Goal: Use online tool/utility: Utilize a website feature to perform a specific function

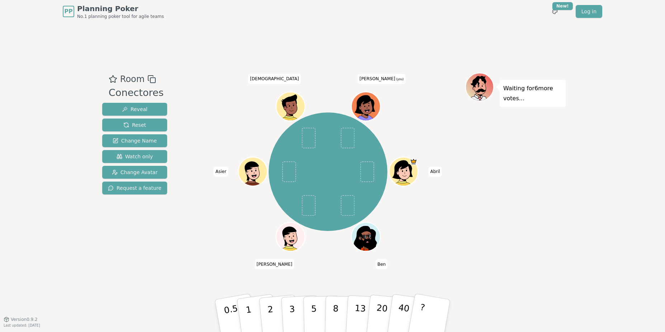
drag, startPoint x: 535, startPoint y: 103, endPoint x: 518, endPoint y: 107, distance: 17.0
click at [518, 107] on div "Waiting for 6 more votes..." at bounding box center [515, 171] width 100 height 197
click at [516, 154] on div "Waiting for 6 more votes..." at bounding box center [515, 171] width 100 height 197
drag, startPoint x: 531, startPoint y: 216, endPoint x: 385, endPoint y: 266, distance: 154.7
click at [530, 216] on div "Waiting for 4 more votes..." at bounding box center [515, 171] width 100 height 197
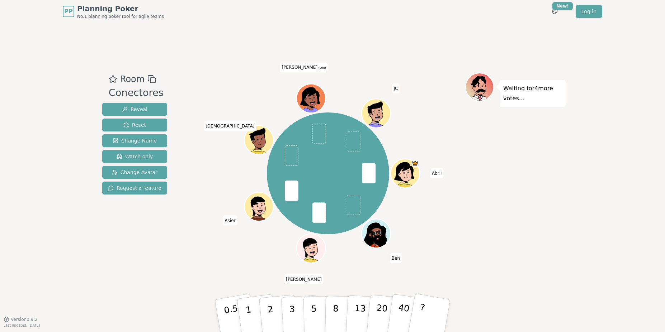
drag, startPoint x: 292, startPoint y: 315, endPoint x: 301, endPoint y: 270, distance: 46.0
click at [300, 270] on div "Room Conectores Reveal Reset Change Name Watch only Change Avatar Request a fea…" at bounding box center [332, 171] width 466 height 297
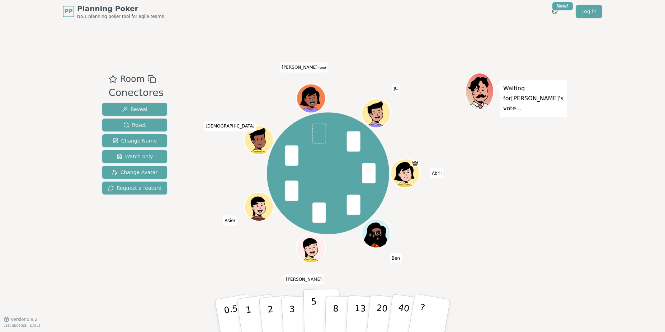
click at [314, 312] on p "5" at bounding box center [314, 316] width 6 height 39
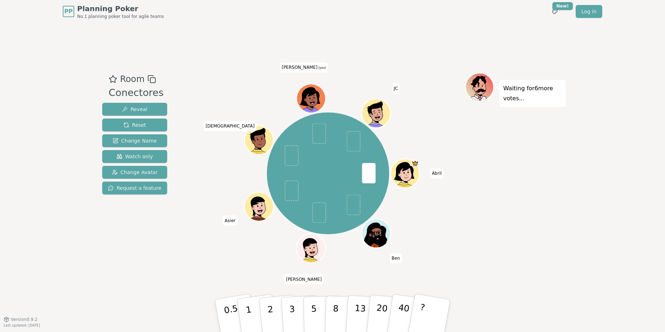
click at [157, 269] on div "Room Conectores Reveal Reset Change Name Watch only Change Avatar Request a fea…" at bounding box center [134, 171] width 71 height 197
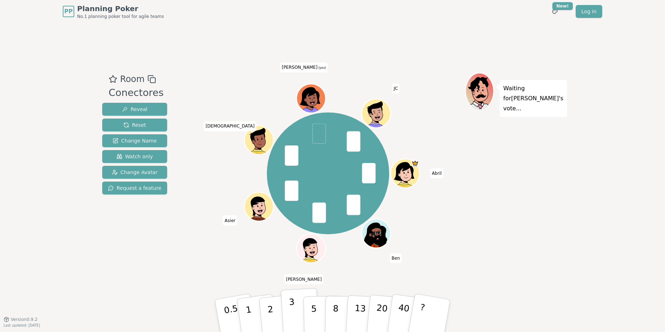
click at [288, 320] on button "3" at bounding box center [300, 316] width 39 height 56
click at [273, 316] on button "2" at bounding box center [278, 316] width 41 height 57
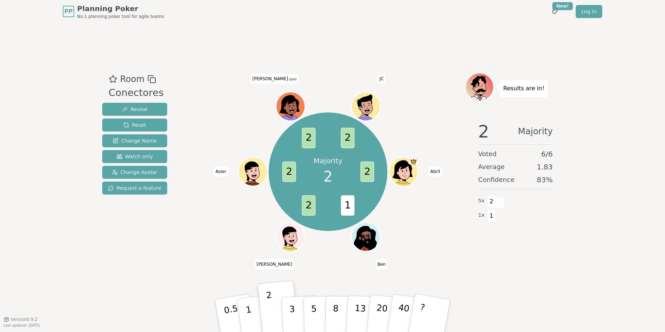
click at [510, 237] on div "2 Majority Voted 6 / 6 Average 1.83 Confidence 83 % 5 x 2 1 x 1" at bounding box center [515, 187] width 100 height 143
